Goal: Task Accomplishment & Management: Manage account settings

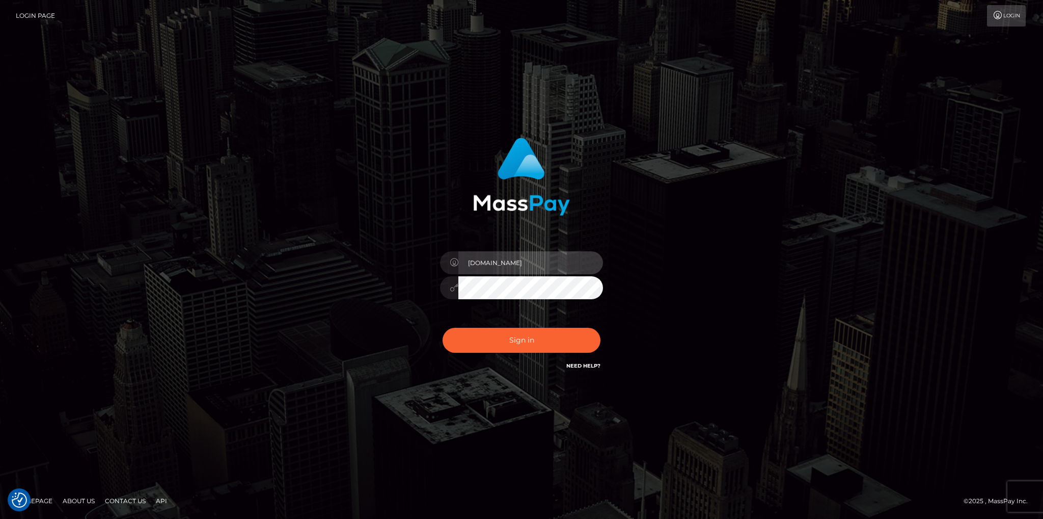
click at [505, 257] on input "Fede.VIP" at bounding box center [530, 262] width 145 height 23
type input "fede.contino.fullstop"
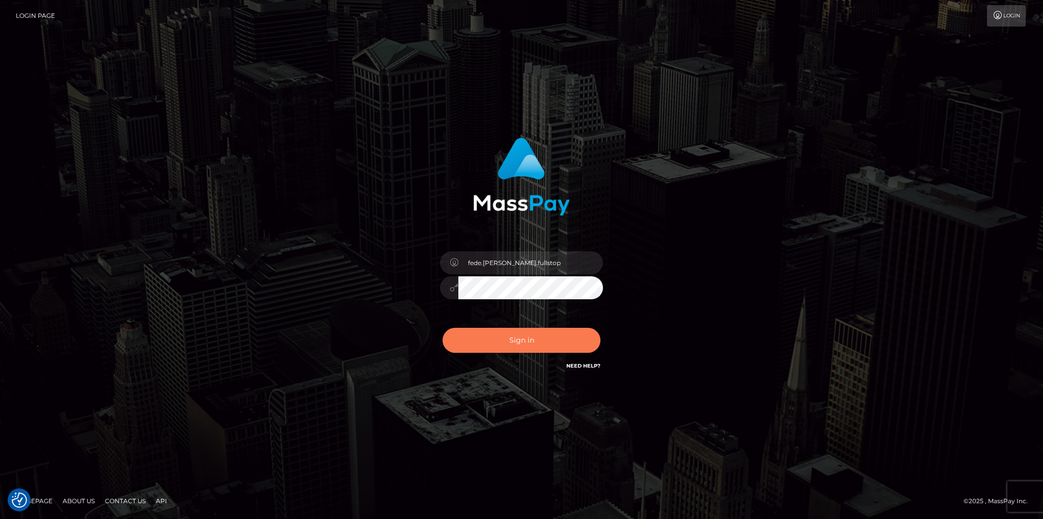
click at [565, 346] on button "Sign in" at bounding box center [522, 340] width 158 height 25
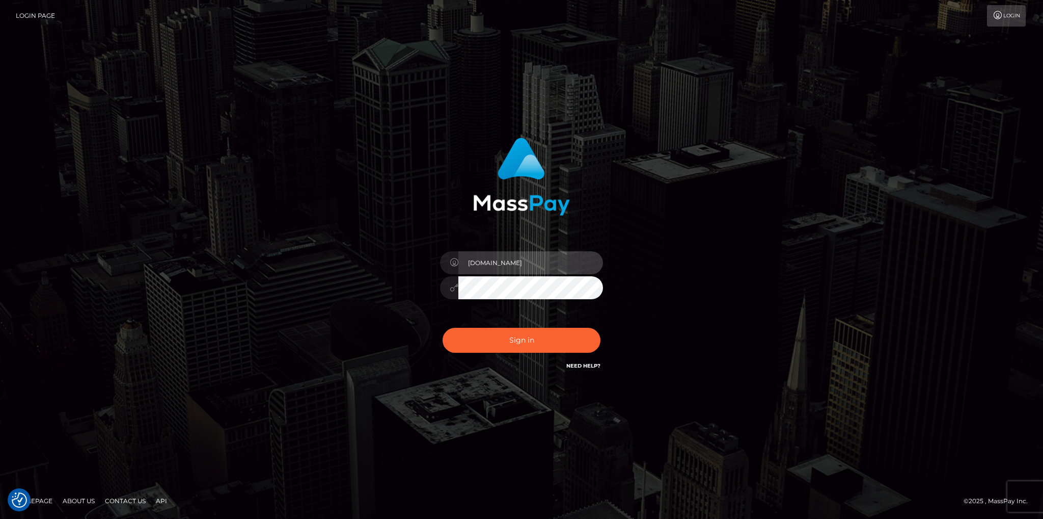
click at [547, 255] on input "Fede.VIP" at bounding box center [530, 262] width 145 height 23
type input "fede.contino.fullstop"
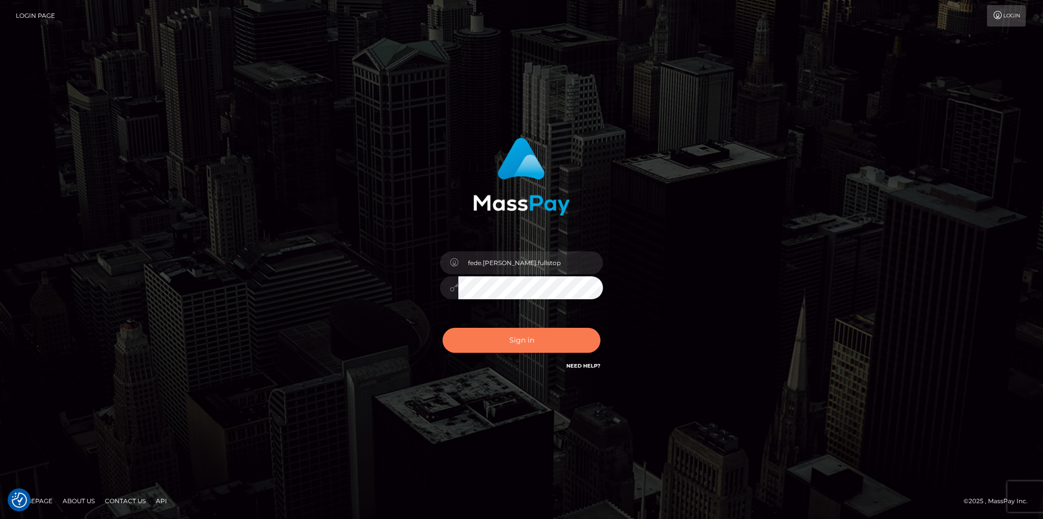
click at [535, 350] on button "Sign in" at bounding box center [522, 340] width 158 height 25
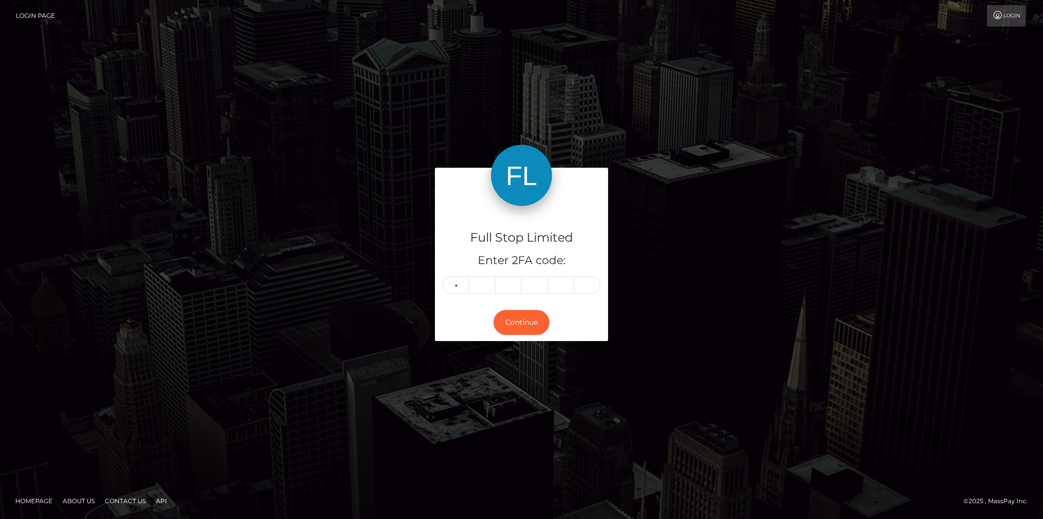
type input "2"
type input "0"
type input "9"
type input "5"
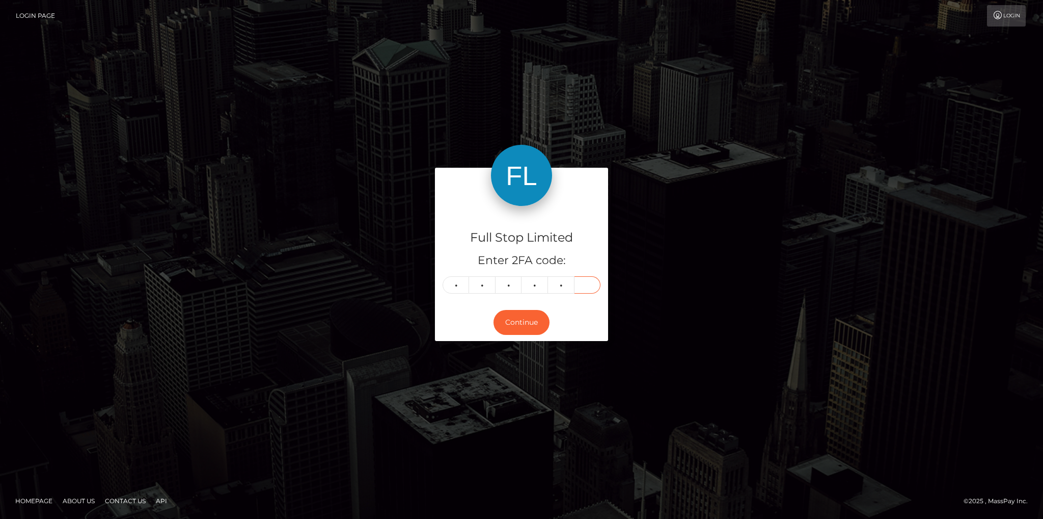
type input "6"
